Goal: Task Accomplishment & Management: Complete application form

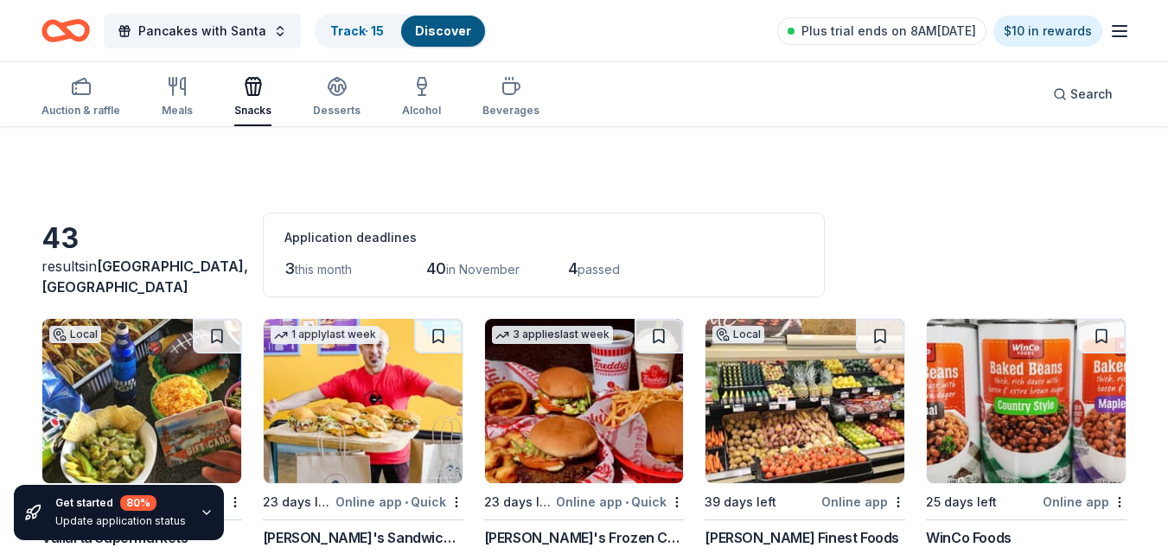
scroll to position [1792, 0]
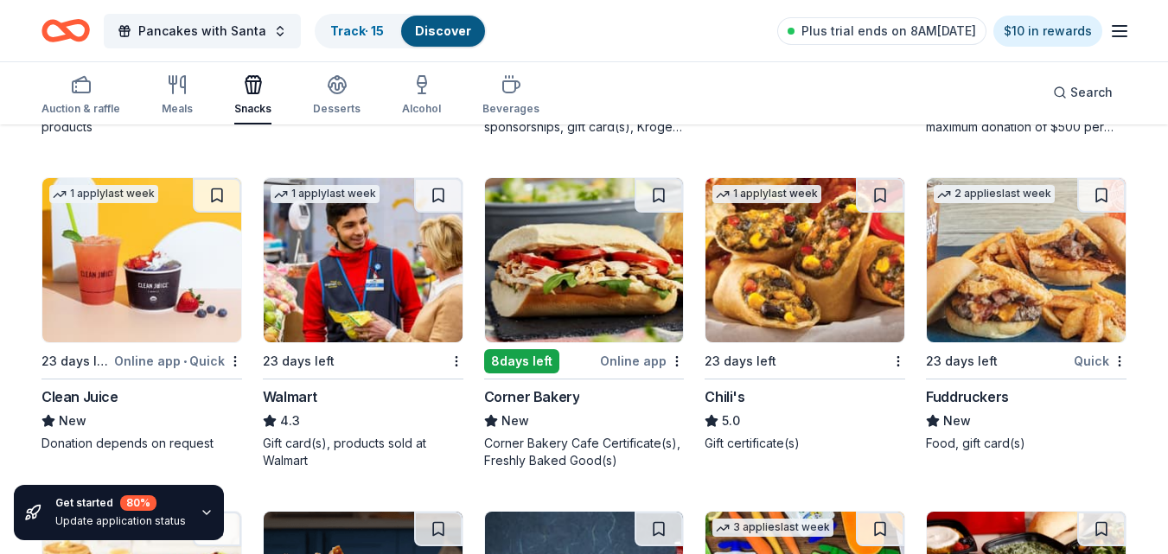
click at [762, 372] on div "1 apply last week 23 days left [GEOGRAPHIC_DATA]'s 5.0 Gift certificate(s)" at bounding box center [804, 314] width 201 height 275
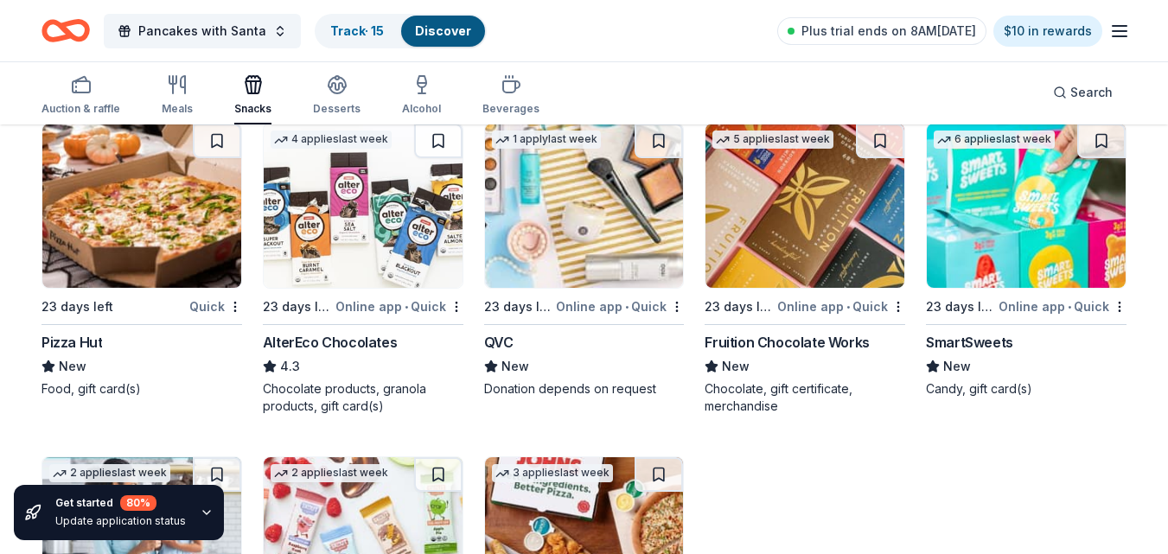
scroll to position [2725, 0]
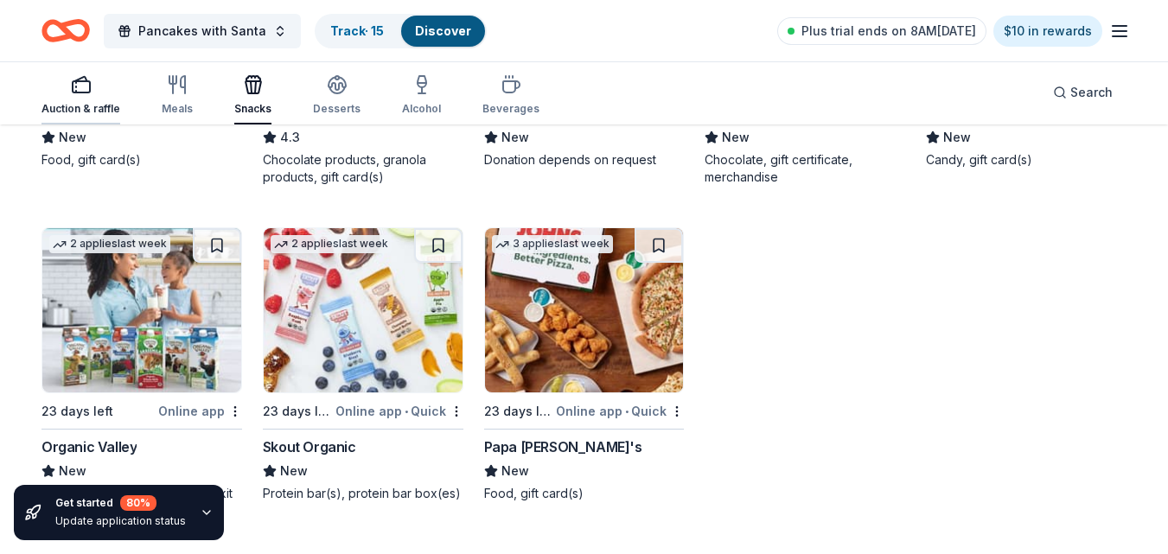
click at [73, 95] on div "Auction & raffle" at bounding box center [80, 94] width 79 height 41
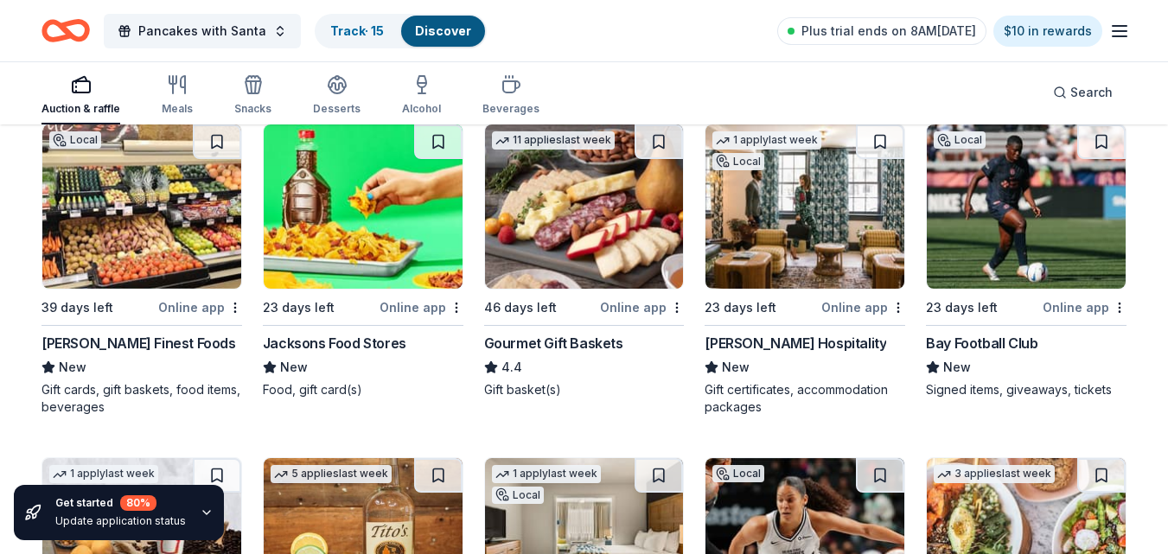
scroll to position [2863, 0]
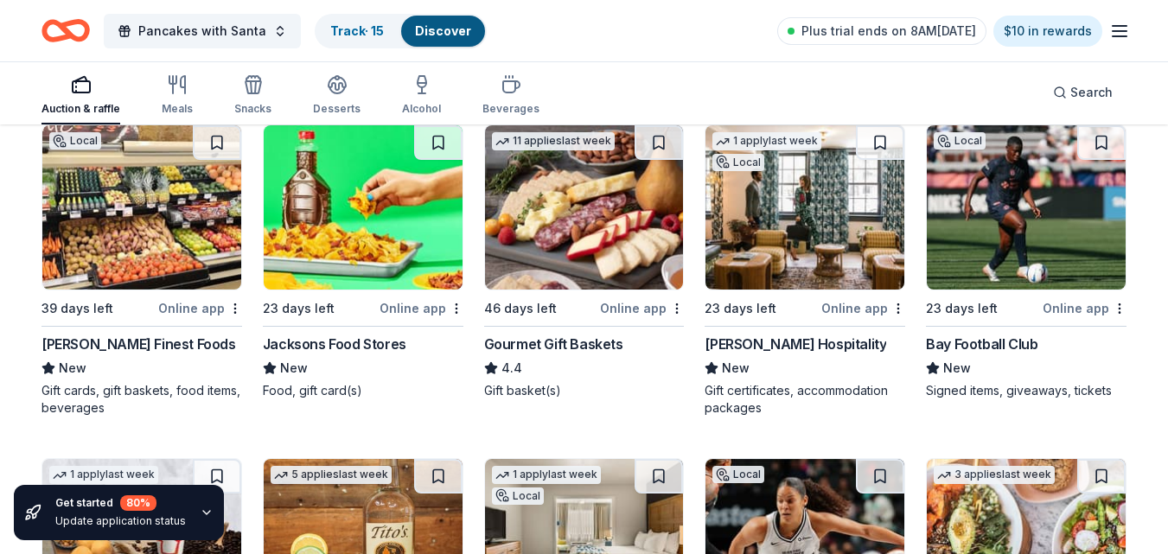
click at [810, 264] on img at bounding box center [804, 207] width 199 height 164
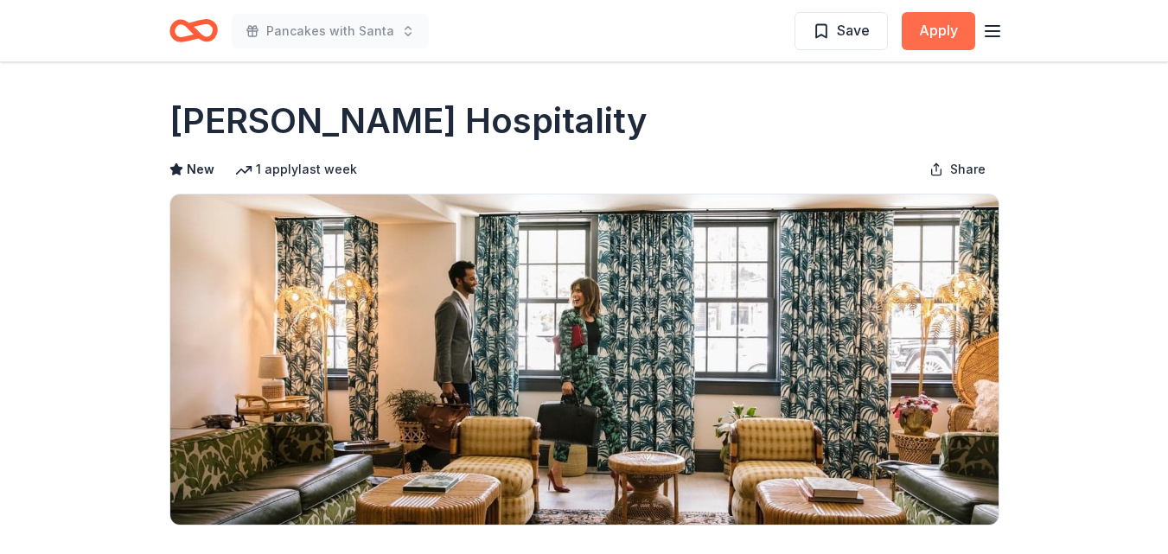
click at [955, 36] on button "Apply" at bounding box center [938, 31] width 73 height 38
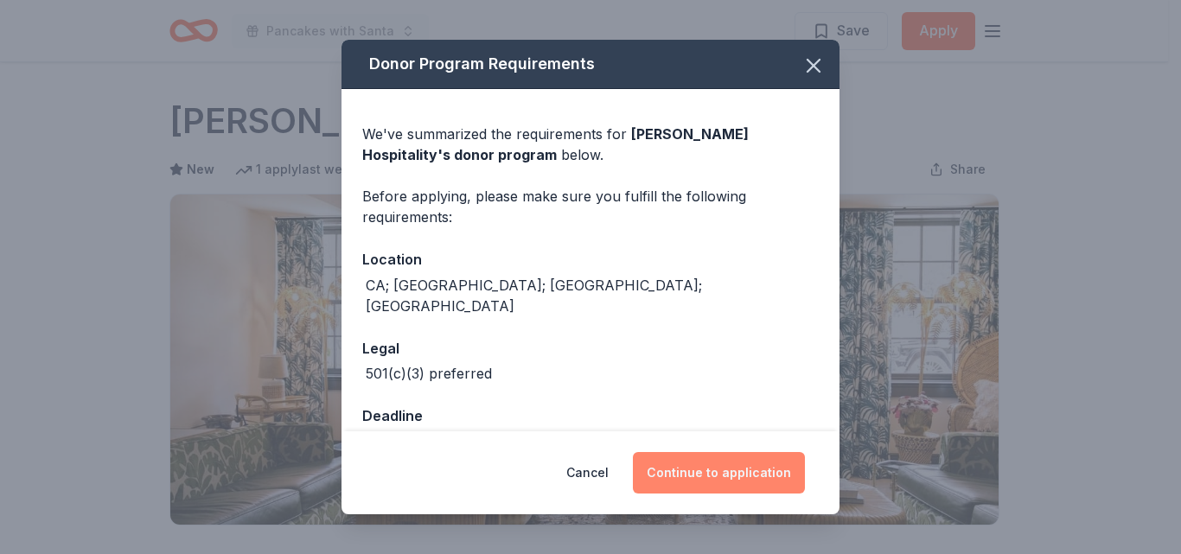
click at [752, 457] on button "Continue to application" at bounding box center [719, 472] width 172 height 41
